Goal: Task Accomplishment & Management: Use online tool/utility

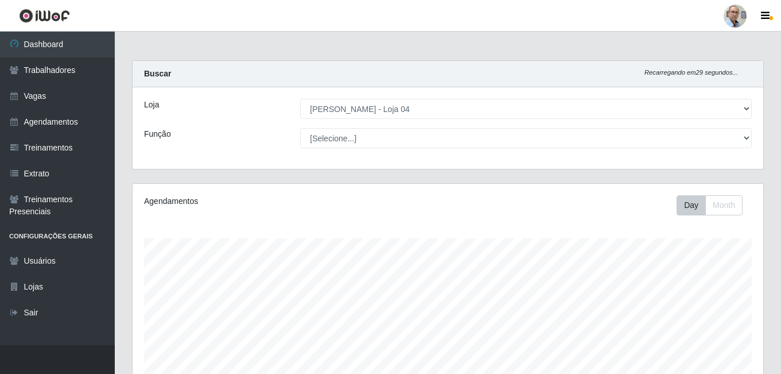
select select "251"
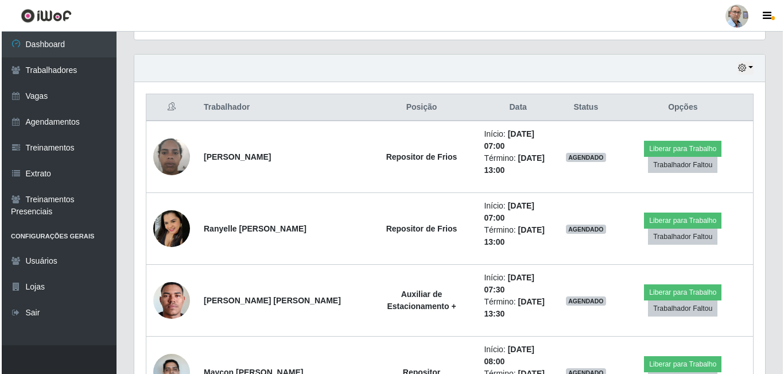
scroll to position [362, 0]
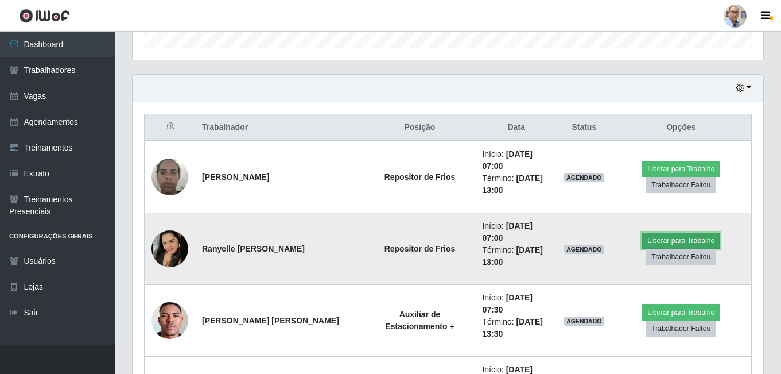
click at [677, 240] on button "Liberar para Trabalho" at bounding box center [680, 240] width 77 height 16
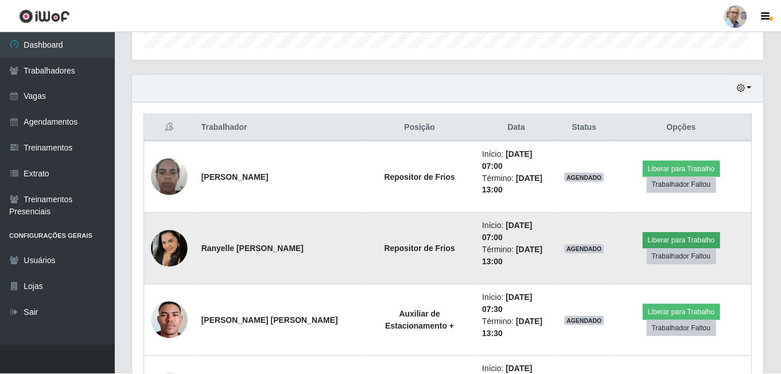
scroll to position [238, 625]
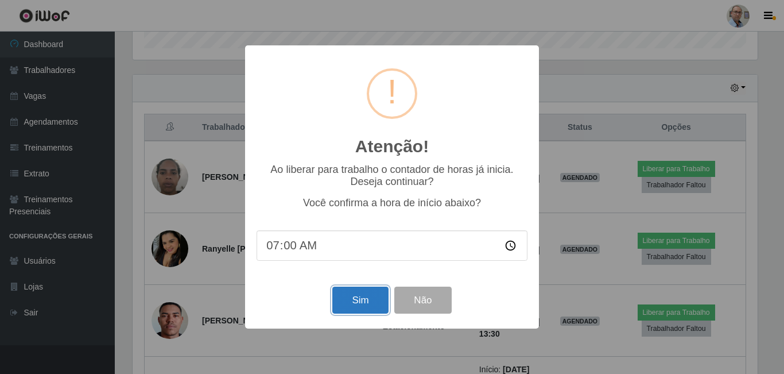
click at [362, 301] on button "Sim" at bounding box center [360, 299] width 56 height 27
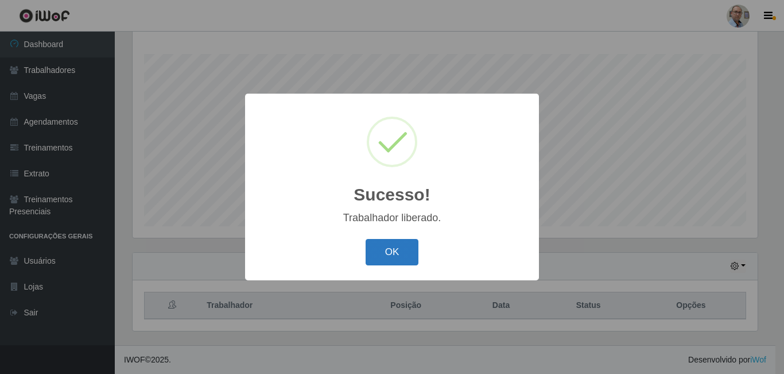
click at [390, 255] on button "OK" at bounding box center [392, 252] width 53 height 27
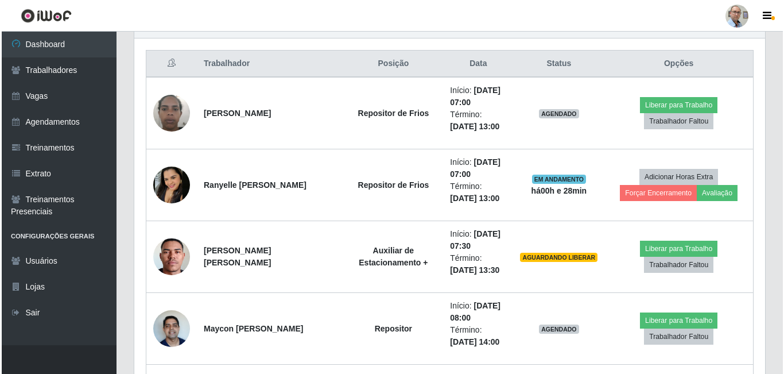
scroll to position [414, 0]
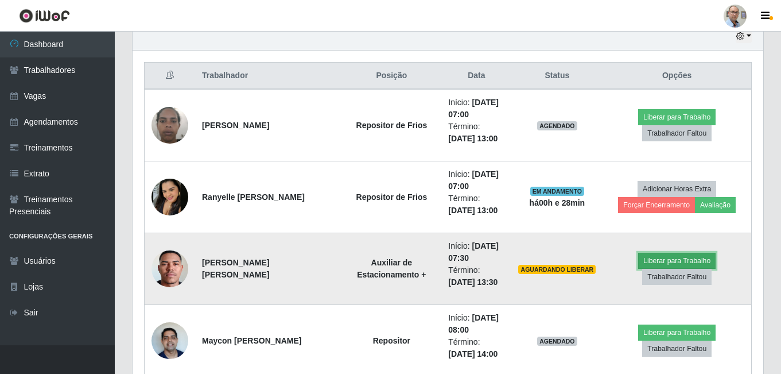
click at [673, 260] on button "Liberar para Trabalho" at bounding box center [676, 261] width 77 height 16
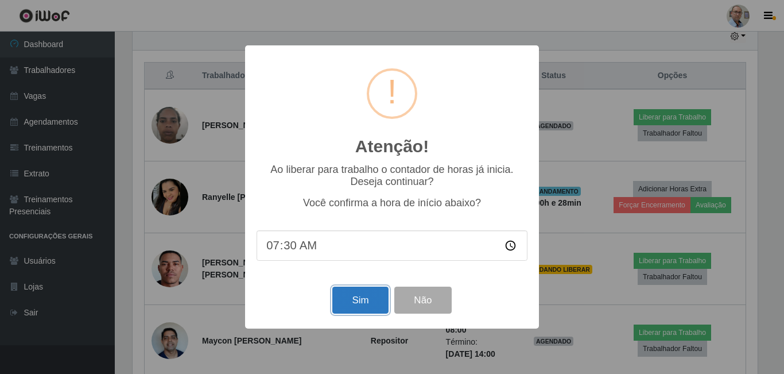
click at [364, 310] on button "Sim" at bounding box center [360, 299] width 56 height 27
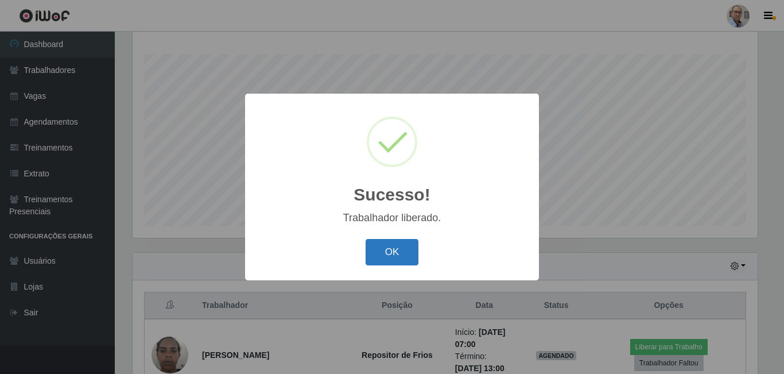
click at [394, 243] on button "OK" at bounding box center [392, 252] width 53 height 27
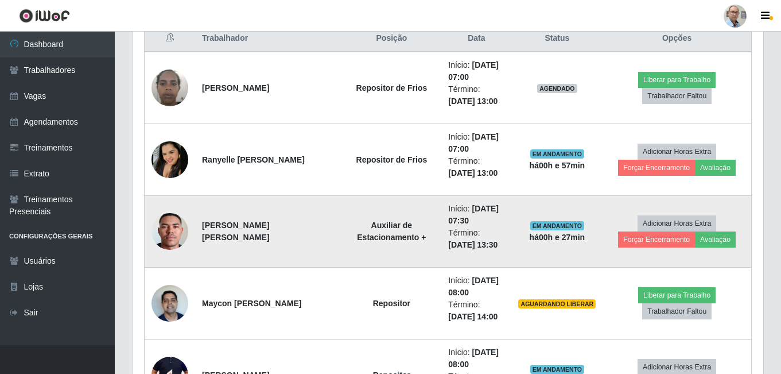
scroll to position [471, 0]
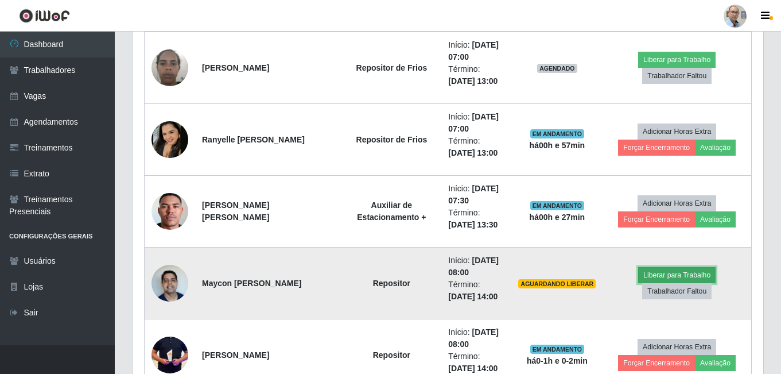
click at [673, 275] on button "Liberar para Trabalho" at bounding box center [676, 275] width 77 height 16
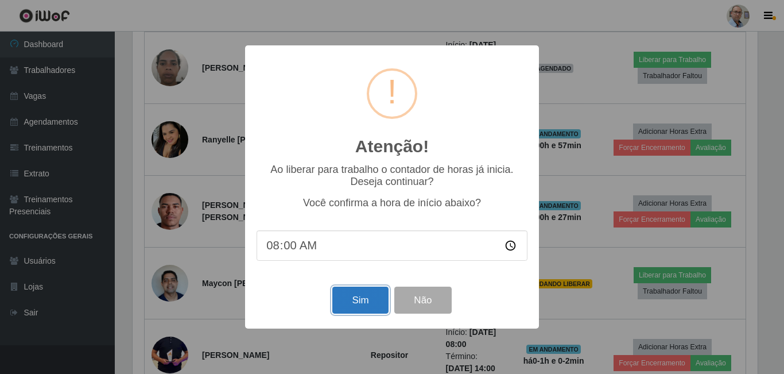
click at [361, 305] on button "Sim" at bounding box center [360, 299] width 56 height 27
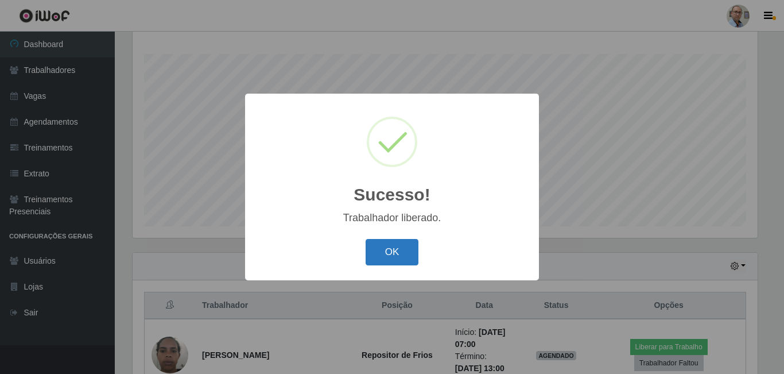
click at [391, 257] on button "OK" at bounding box center [392, 252] width 53 height 27
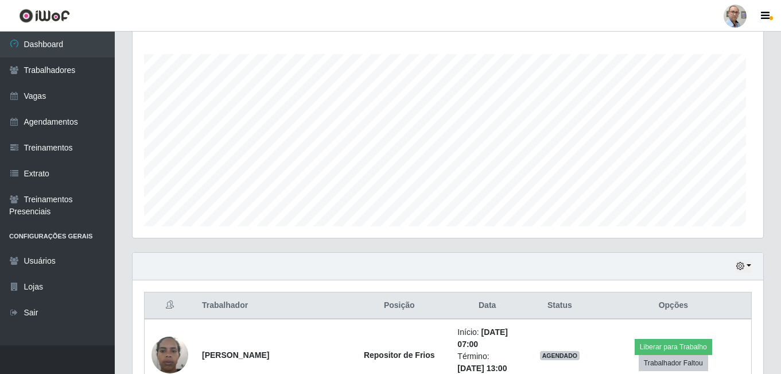
scroll to position [238, 631]
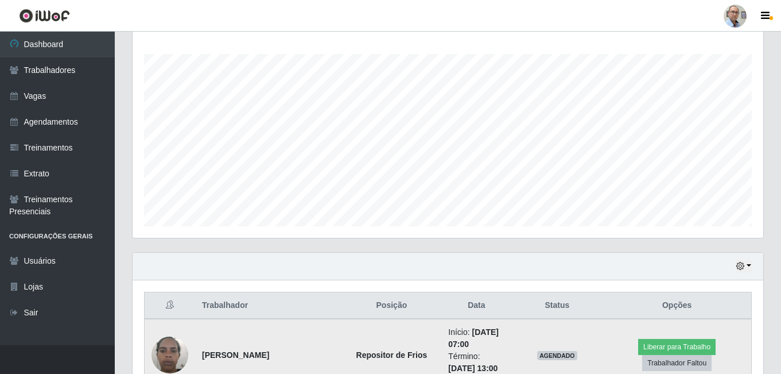
click at [168, 352] on img at bounding box center [170, 354] width 37 height 49
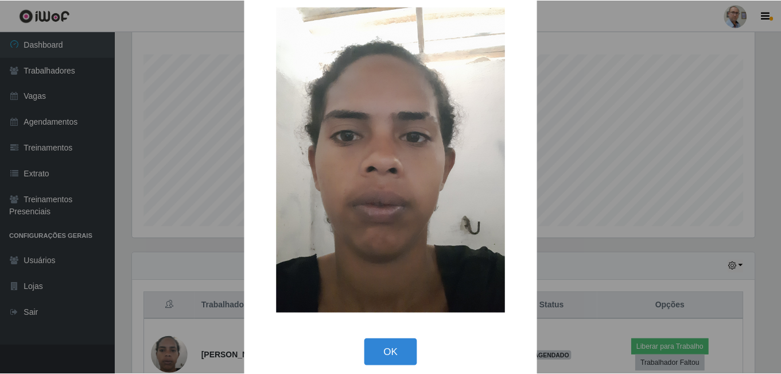
scroll to position [33, 0]
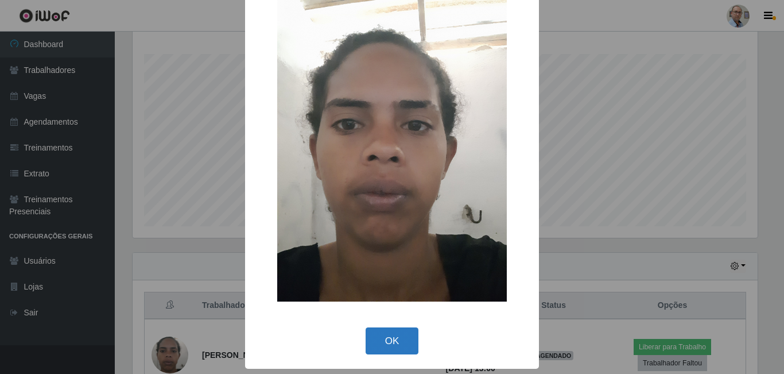
click at [377, 338] on button "OK" at bounding box center [392, 340] width 53 height 27
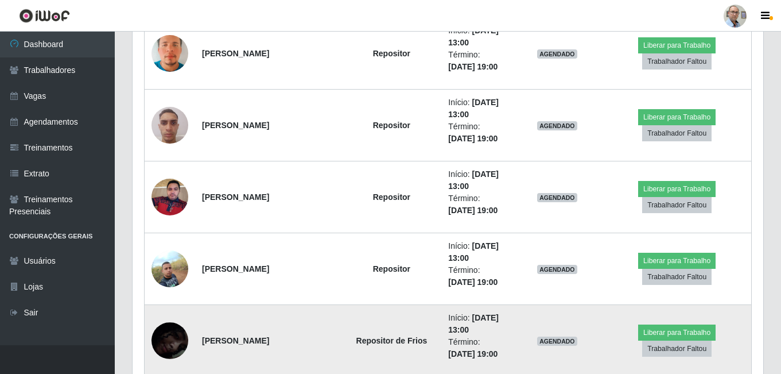
scroll to position [1906, 0]
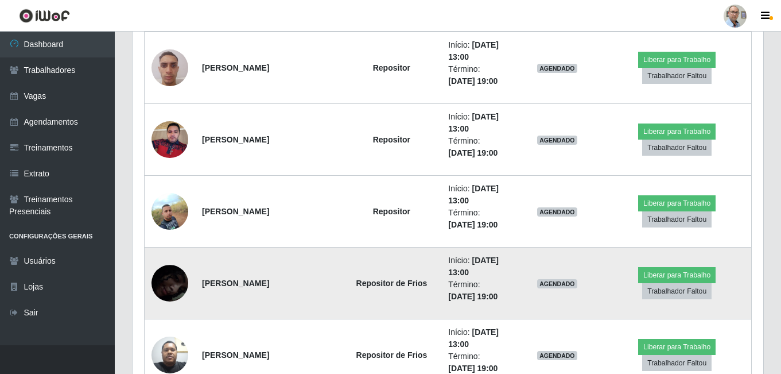
click at [160, 280] on img at bounding box center [170, 283] width 37 height 80
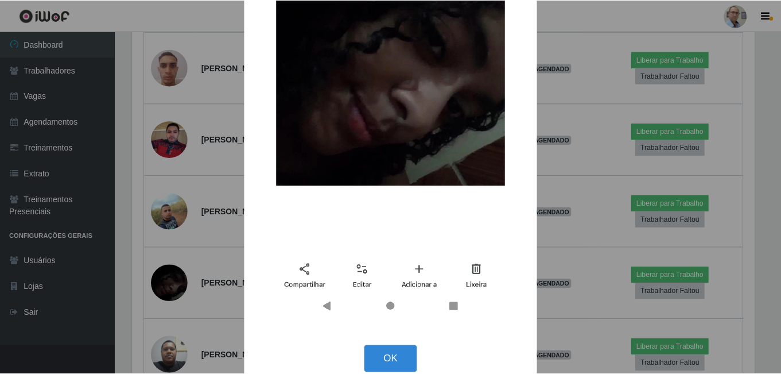
scroll to position [224, 0]
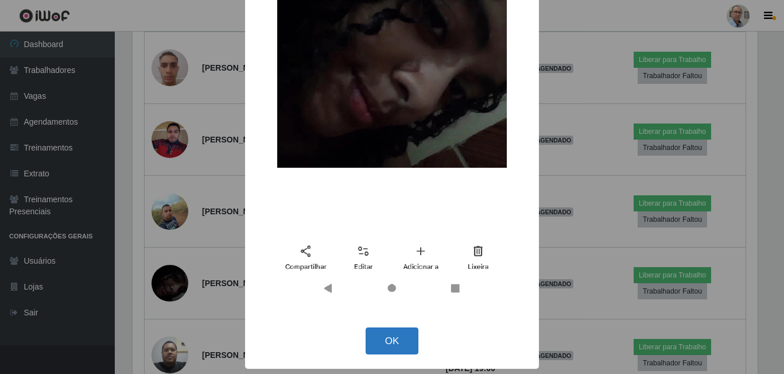
click at [409, 343] on button "OK" at bounding box center [392, 340] width 53 height 27
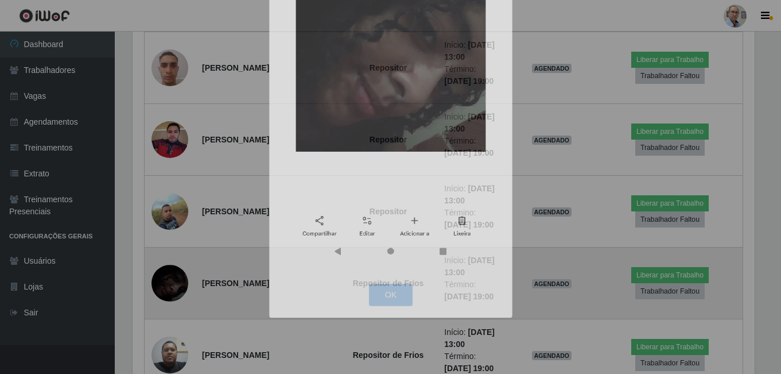
scroll to position [238, 631]
